Goal: Entertainment & Leisure: Consume media (video, audio)

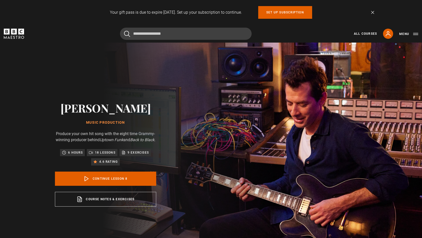
scroll to position [156, 0]
click at [389, 35] on icon at bounding box center [388, 34] width 6 height 6
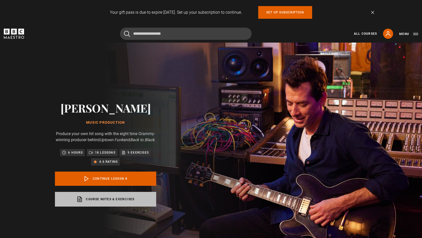
scroll to position [156, 0]
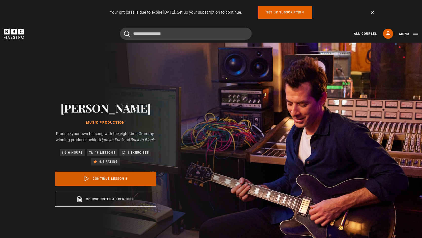
click at [117, 183] on link "Continue lesson 8" at bounding box center [105, 179] width 101 height 14
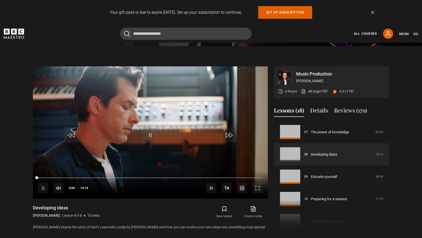
scroll to position [265, 0]
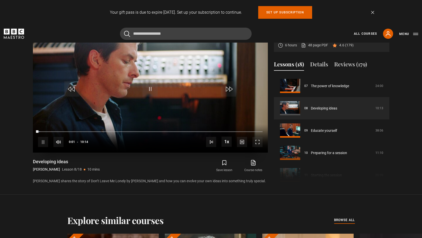
click at [46, 141] on span "Video Player" at bounding box center [43, 142] width 10 height 10
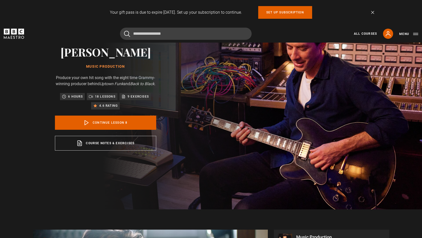
scroll to position [68, 0]
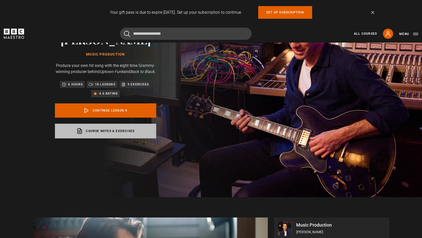
click at [94, 137] on link "Course notes & exercises opens in a new tab" at bounding box center [105, 131] width 101 height 15
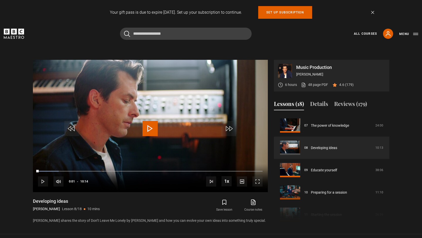
scroll to position [227, 0]
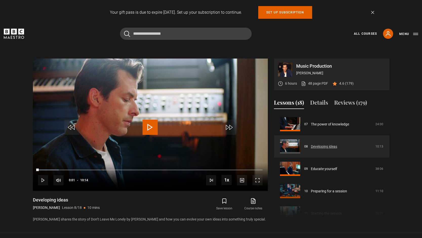
click at [316, 147] on link "Developing ideas" at bounding box center [324, 146] width 26 height 5
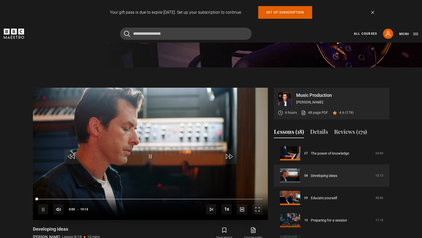
scroll to position [256, 0]
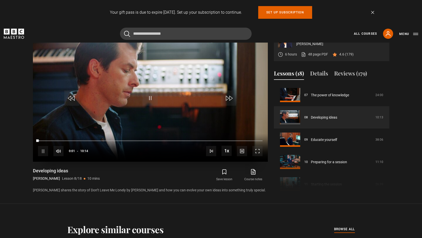
click at [151, 102] on span "Video Player" at bounding box center [150, 97] width 15 height 15
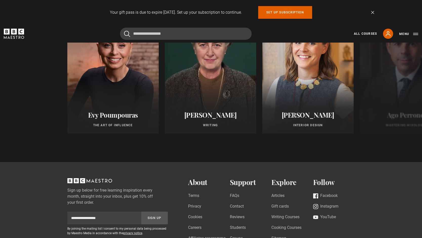
scroll to position [491, 0]
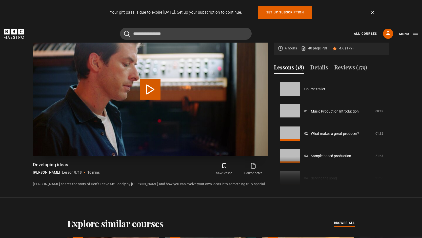
scroll to position [156, 0]
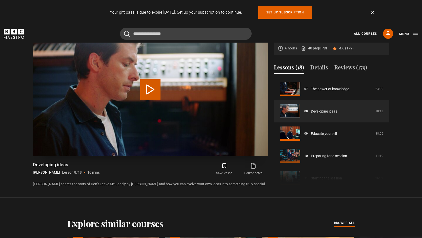
click at [149, 93] on button "Play Lesson Developing ideas" at bounding box center [150, 89] width 20 height 20
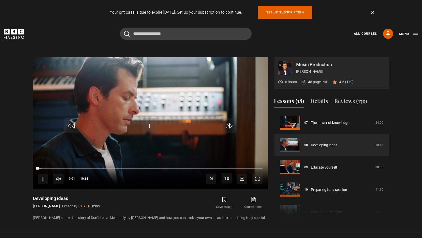
scroll to position [224, 0]
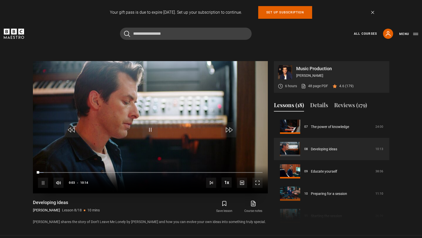
click at [43, 184] on span "Video Player" at bounding box center [43, 183] width 10 height 10
drag, startPoint x: 38, startPoint y: 173, endPoint x: 22, endPoint y: 174, distance: 16.5
click at [22, 174] on section "Music Production Mark Ronson 6 hours 48 page PDF (opens in new tab) 4.6 (179) V…" at bounding box center [211, 138] width 422 height 195
click at [257, 184] on span "Video Player" at bounding box center [258, 183] width 10 height 10
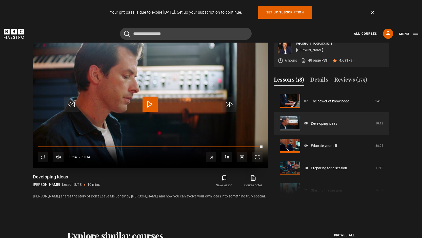
scroll to position [250, 0]
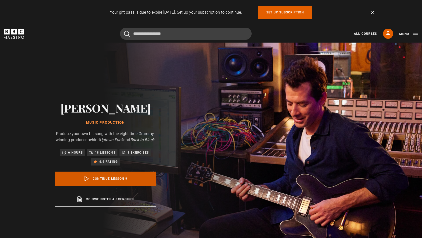
click at [118, 181] on link "Continue lesson 9" at bounding box center [105, 179] width 101 height 14
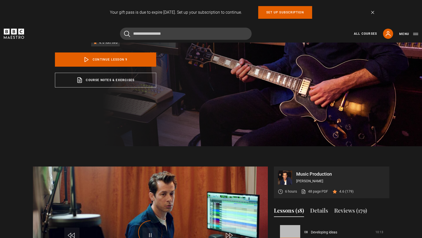
scroll to position [265, 0]
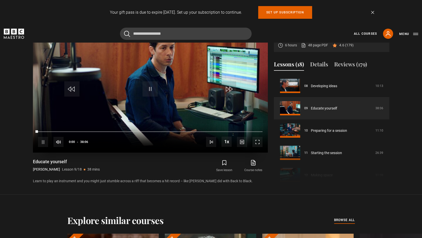
click at [43, 141] on span "Video Player" at bounding box center [43, 142] width 10 height 10
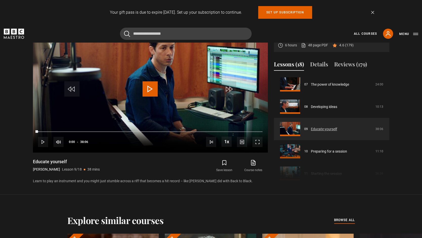
scroll to position [157, 0]
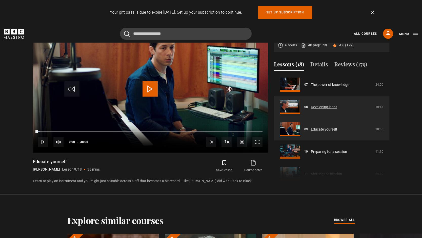
click at [333, 104] on link "Developing ideas" at bounding box center [324, 106] width 26 height 5
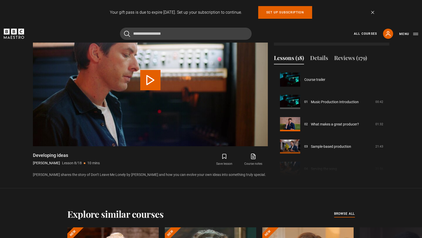
scroll to position [156, 0]
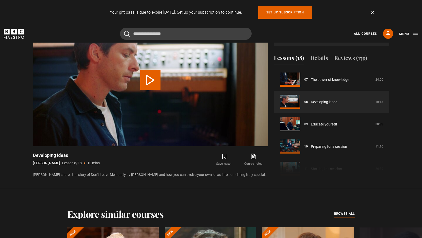
click at [32, 155] on div "Music Production [PERSON_NAME] 6 hours 48 page PDF (opens in new tab) 4.6 (179)…" at bounding box center [211, 96] width 365 height 164
drag, startPoint x: 32, startPoint y: 154, endPoint x: 67, endPoint y: 152, distance: 35.1
click at [67, 152] on div "Music Production [PERSON_NAME] 6 hours 48 page PDF (opens in new tab) 4.6 (179)…" at bounding box center [211, 96] width 365 height 164
click at [71, 156] on h1 "Developing ideas" at bounding box center [66, 155] width 67 height 6
drag, startPoint x: 63, startPoint y: 155, endPoint x: 34, endPoint y: 156, distance: 28.9
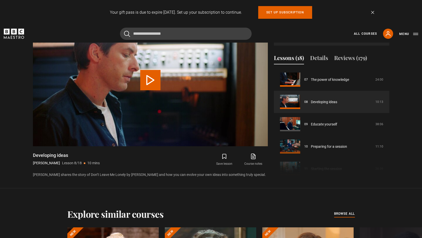
click at [34, 156] on h1 "Developing ideas" at bounding box center [66, 155] width 67 height 6
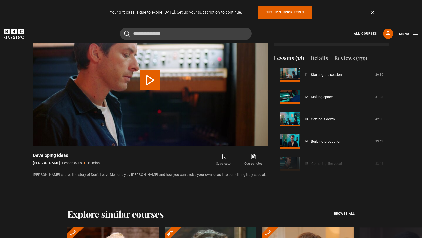
scroll to position [201, 0]
